Goal: Information Seeking & Learning: Learn about a topic

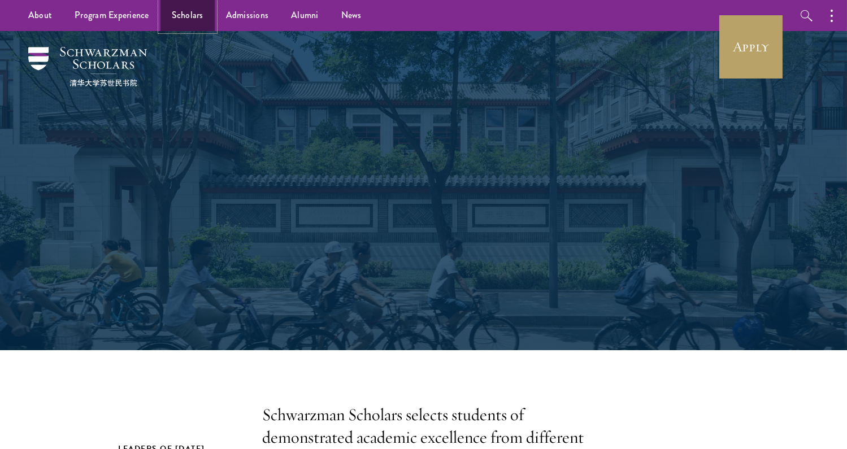
click at [178, 15] on link "Scholars" at bounding box center [187, 15] width 54 height 31
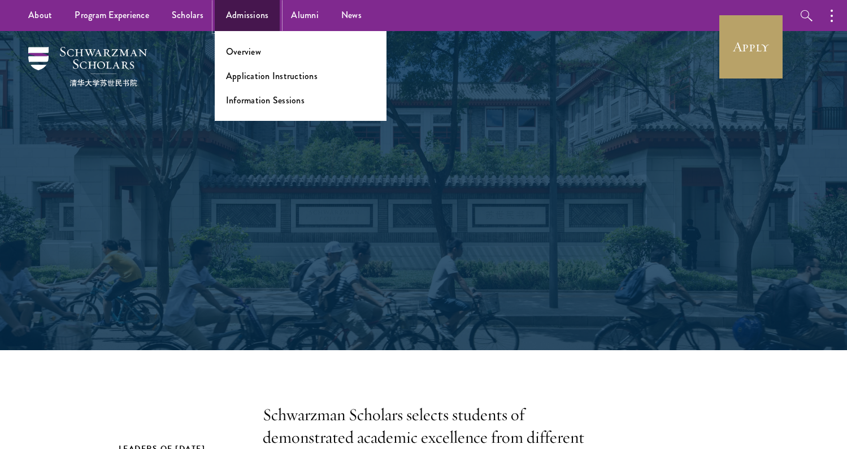
click at [217, 12] on link "Admissions" at bounding box center [248, 15] width 66 height 31
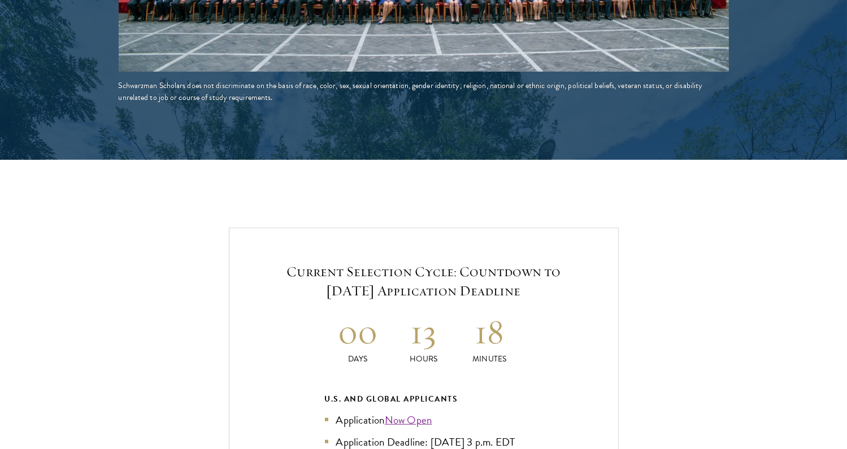
scroll to position [2225, 0]
